Goal: Information Seeking & Learning: Learn about a topic

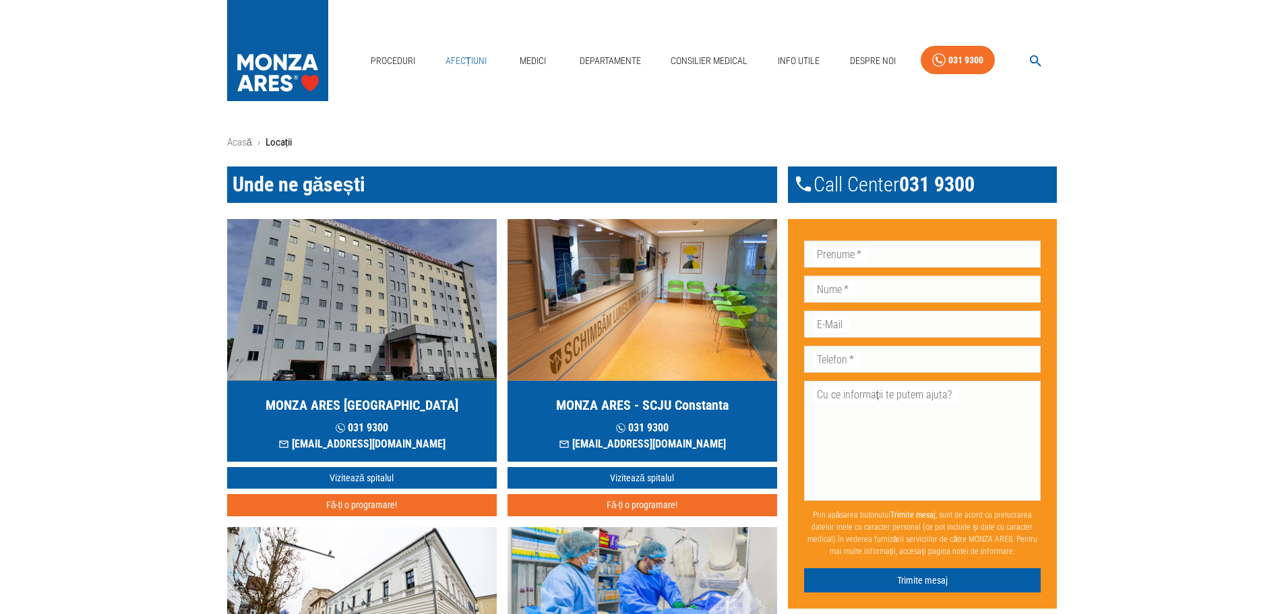
drag, startPoint x: 311, startPoint y: 63, endPoint x: 440, endPoint y: 63, distance: 129.5
click at [311, 63] on img at bounding box center [277, 47] width 101 height 94
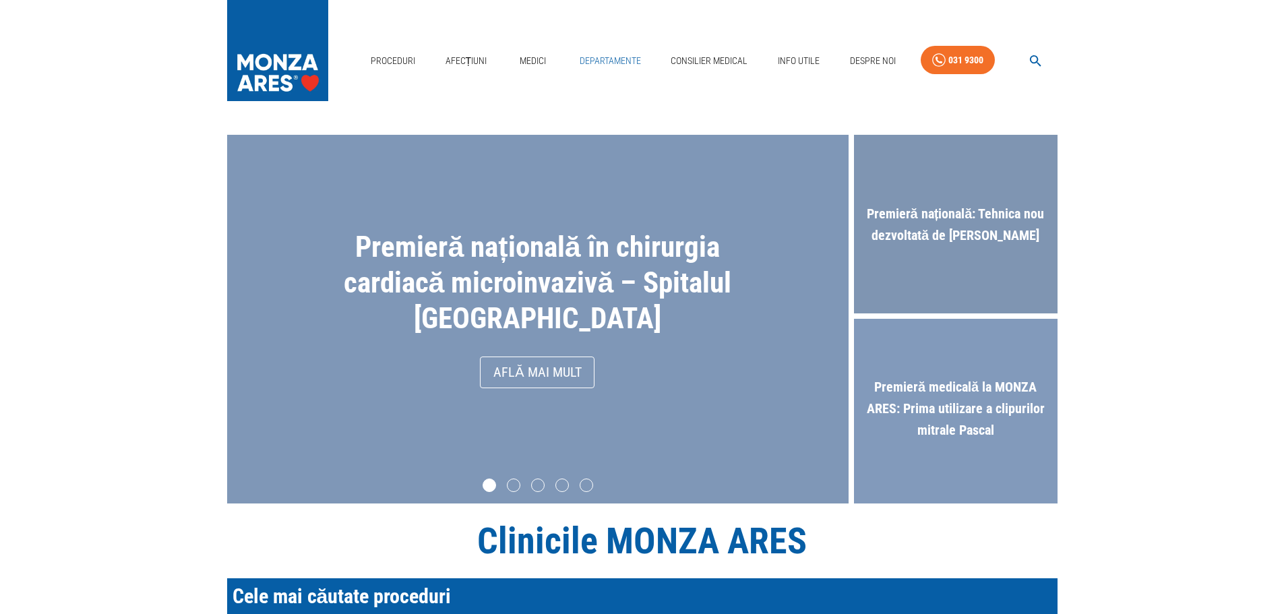
click at [622, 57] on link "Departamente" at bounding box center [610, 61] width 72 height 28
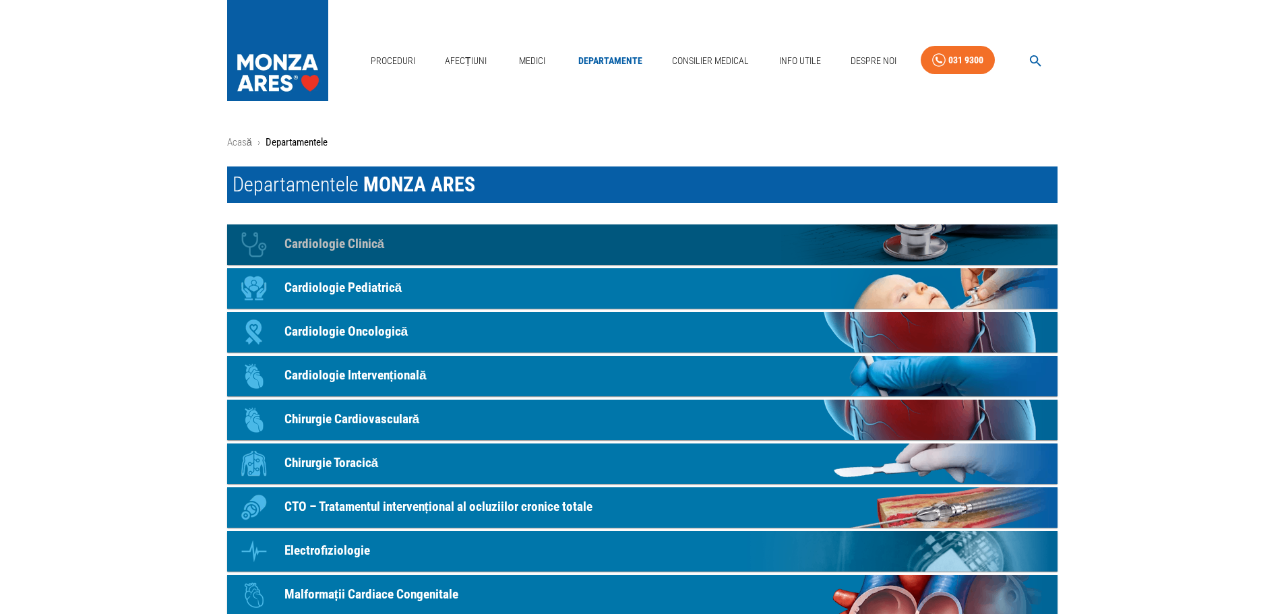
click at [401, 238] on link "Icon Cardiologie Clinică" at bounding box center [642, 245] width 831 height 40
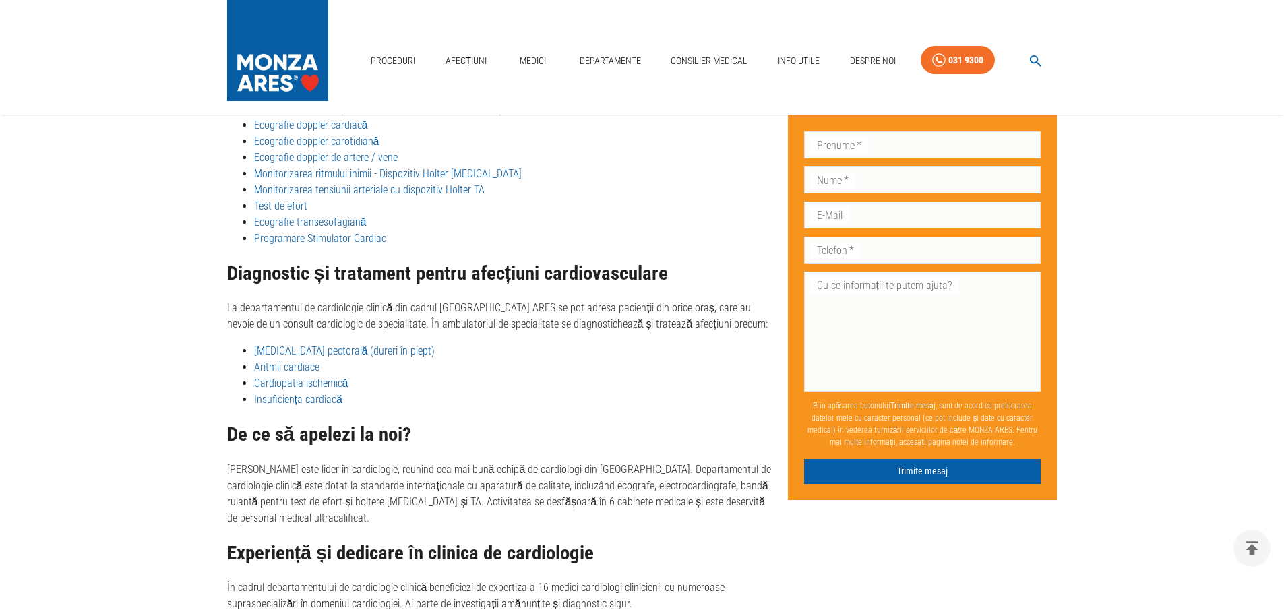
scroll to position [720, 0]
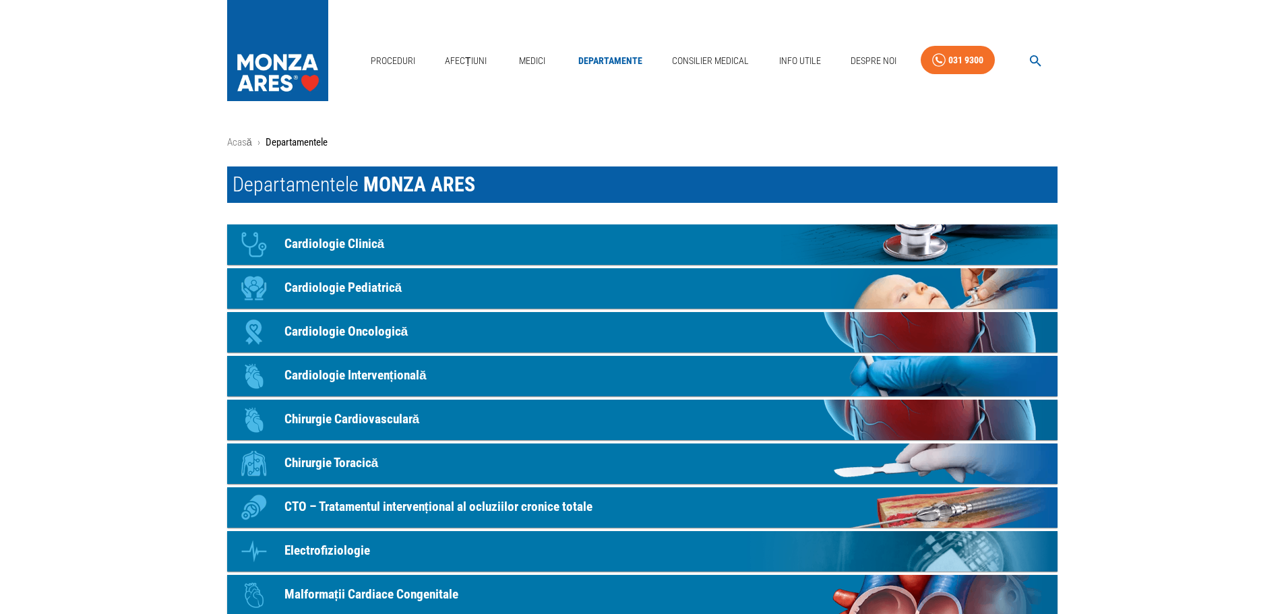
click at [428, 328] on link "Icon Cardiologie Oncologică" at bounding box center [642, 332] width 831 height 40
